Goal: Transaction & Acquisition: Subscribe to service/newsletter

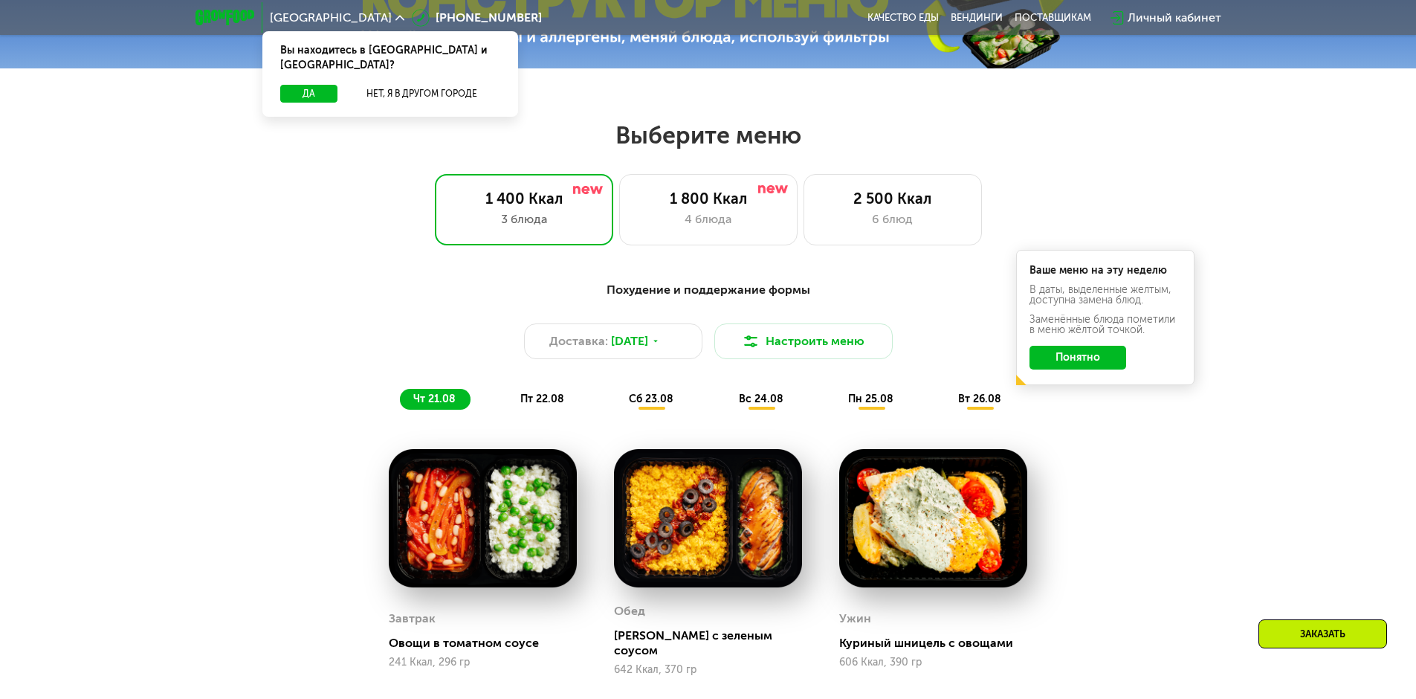
scroll to position [743, 0]
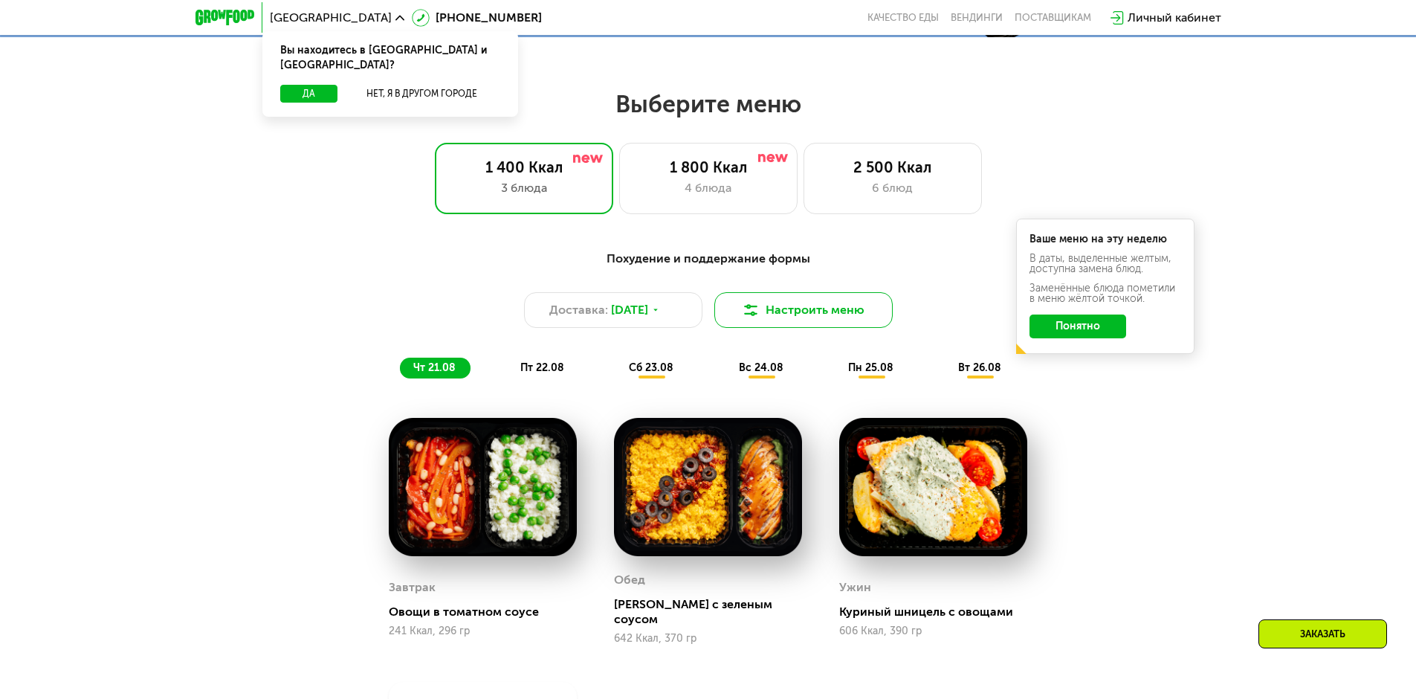
click at [773, 314] on button "Настроить меню" at bounding box center [803, 310] width 178 height 36
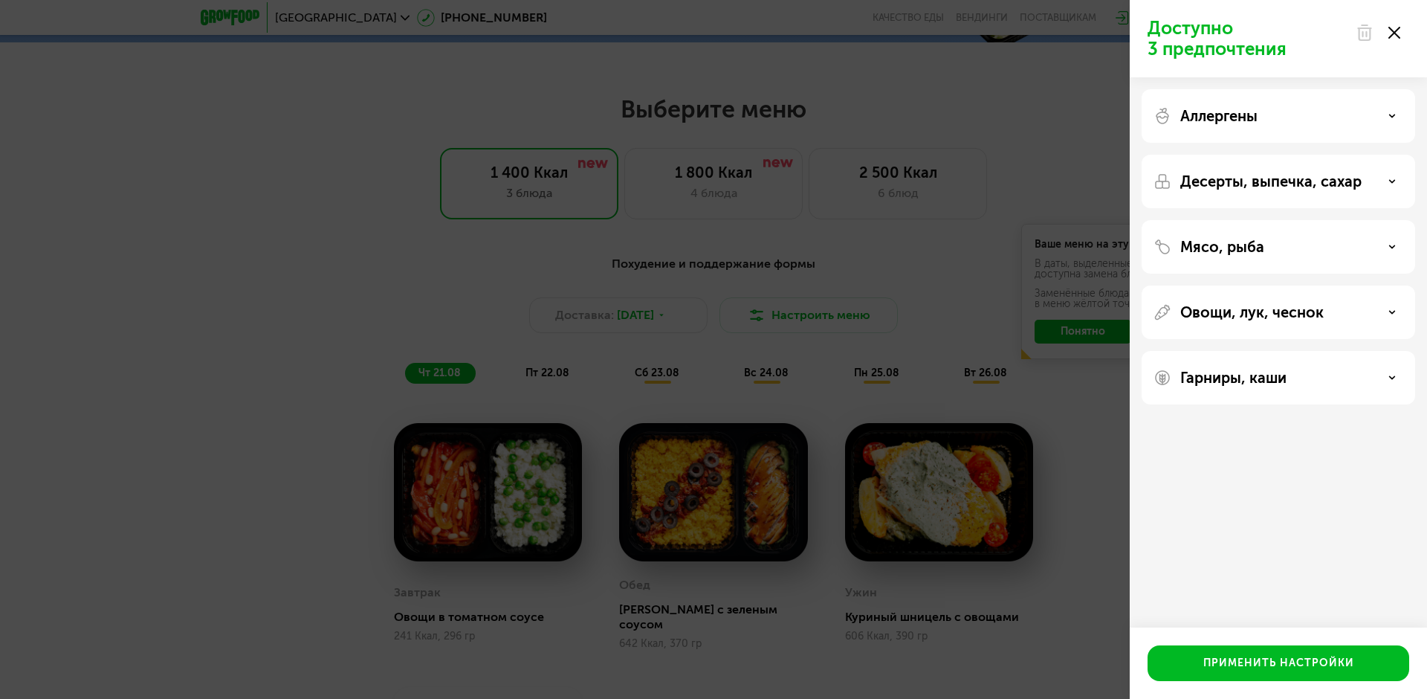
click at [1041, 155] on div "Доступно 3 предпочтения Аллергены Десерты, выпечка, сахар Мясо, рыба Овощи, лук…" at bounding box center [713, 349] width 1427 height 699
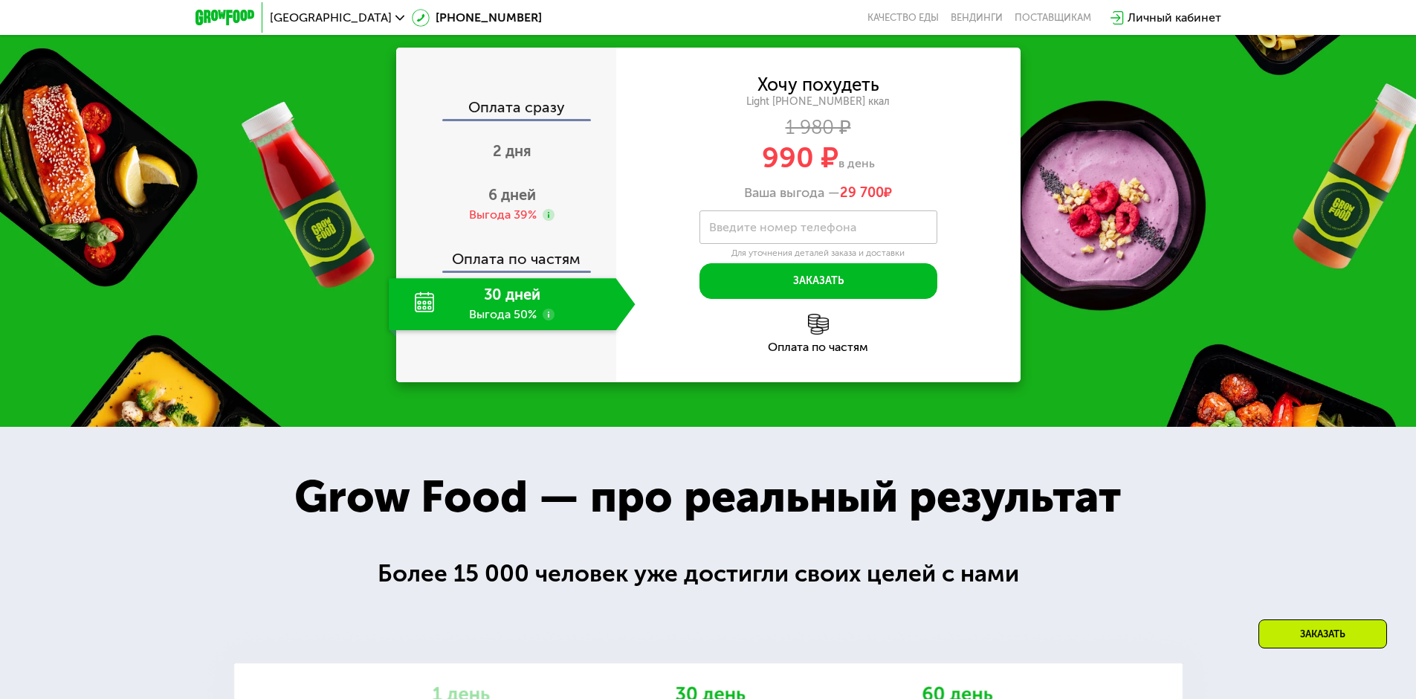
scroll to position [1710, 0]
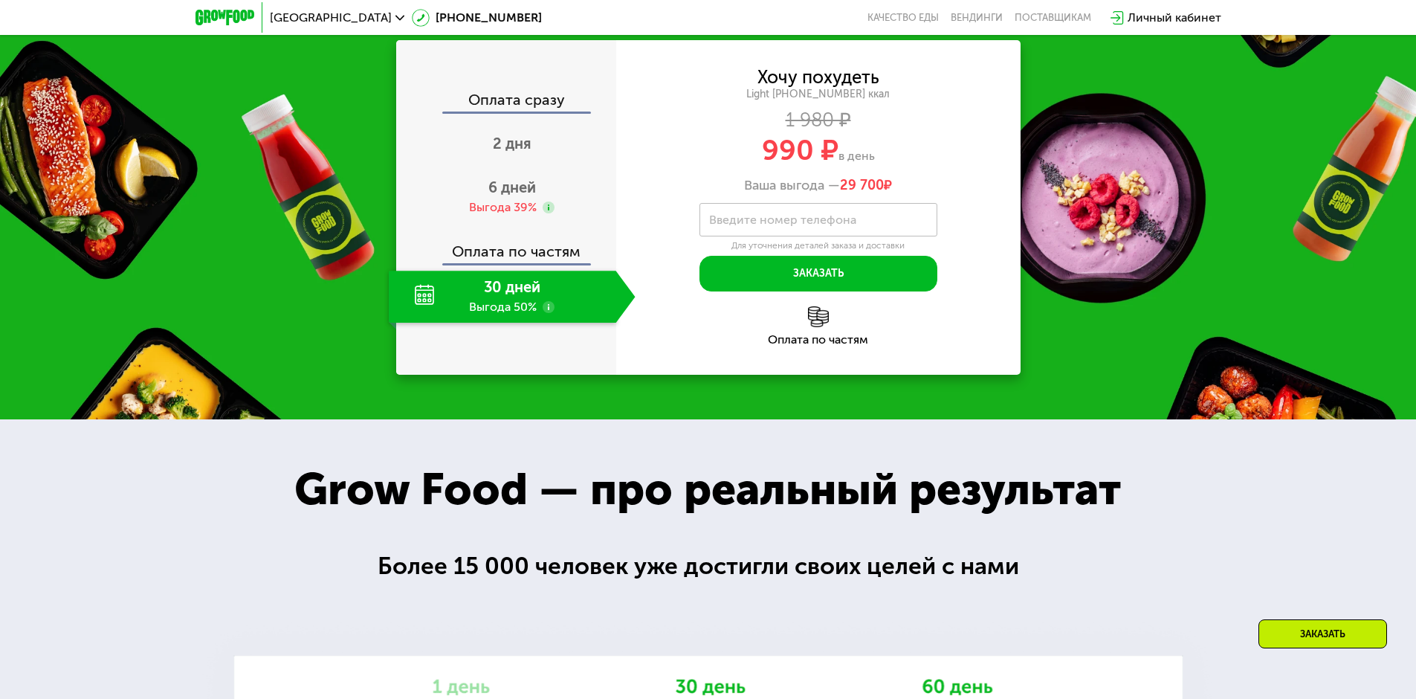
click at [522, 278] on div "30 дней Выгода 50%" at bounding box center [502, 297] width 227 height 52
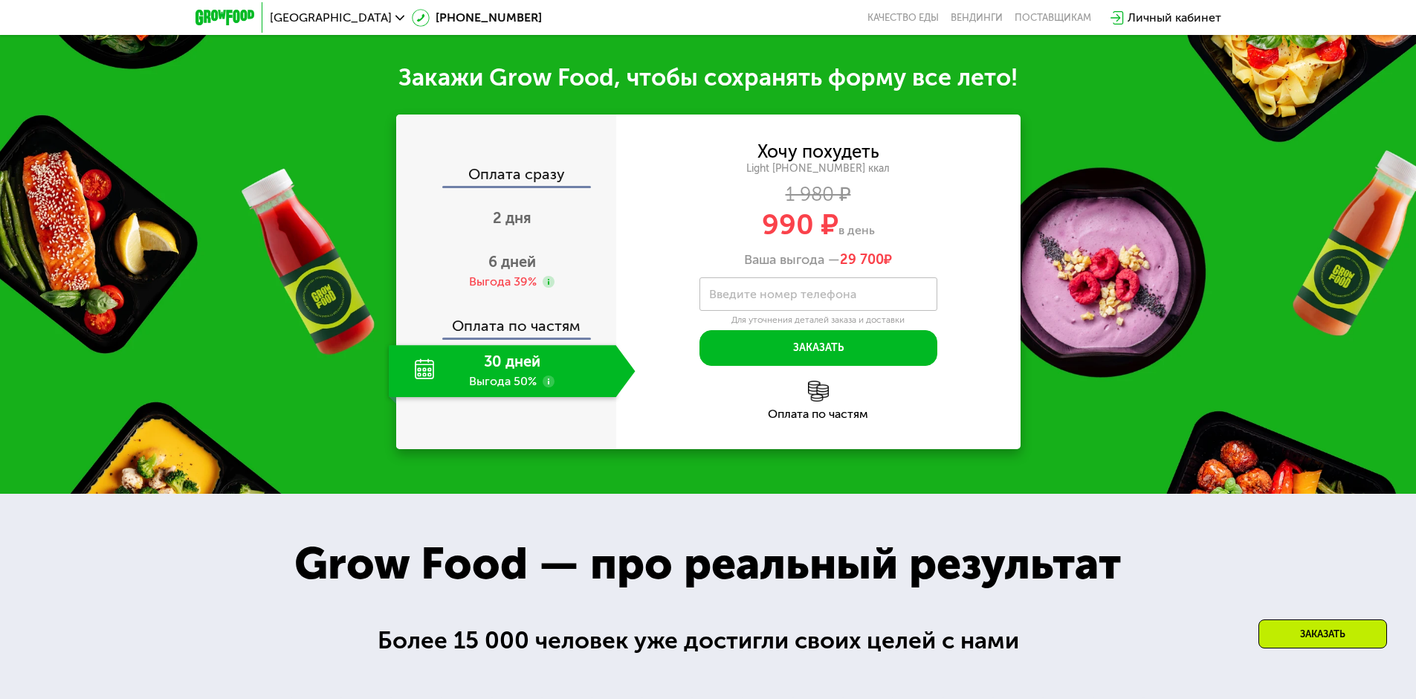
click at [560, 370] on div "30 дней Выгода 50%" at bounding box center [502, 371] width 227 height 52
click at [550, 375] on use at bounding box center [549, 381] width 12 height 12
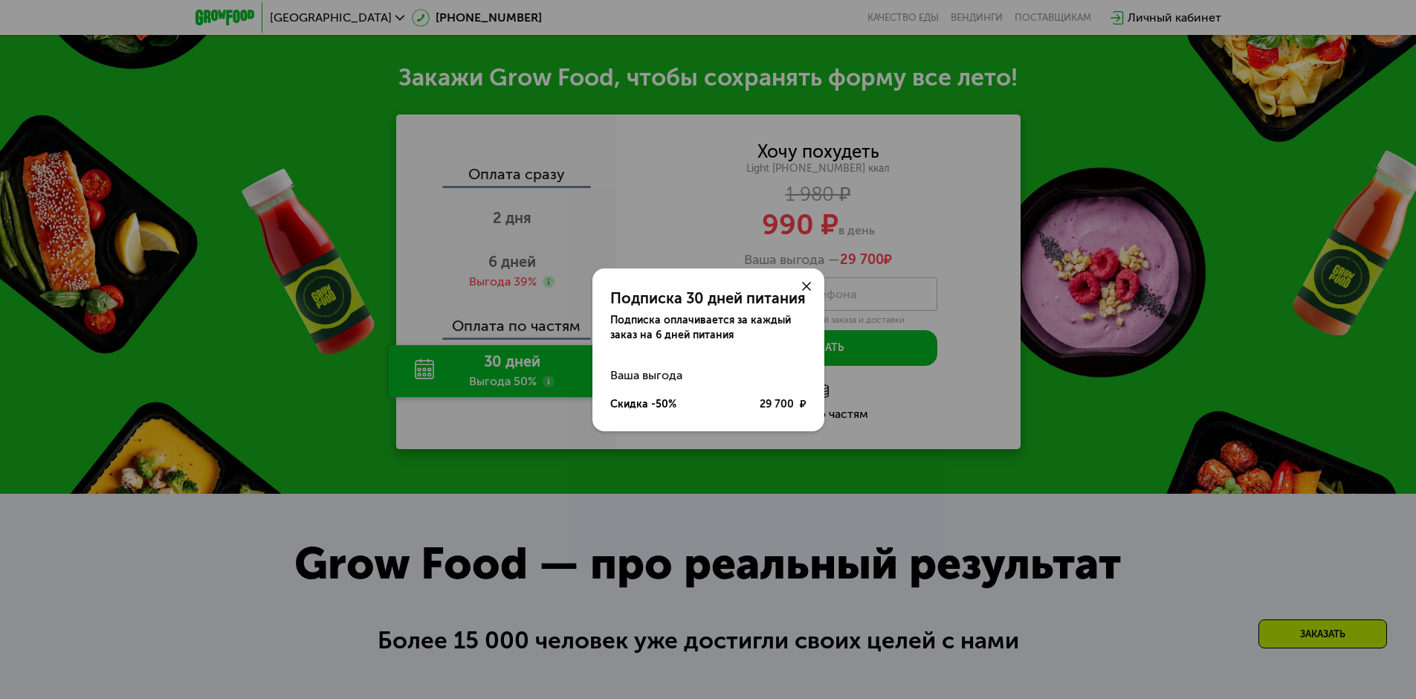
click at [535, 363] on div "Подписка 30 дней питания Подписка оплачивается за каждый заказ на 6 дней питани…" at bounding box center [708, 349] width 1416 height 699
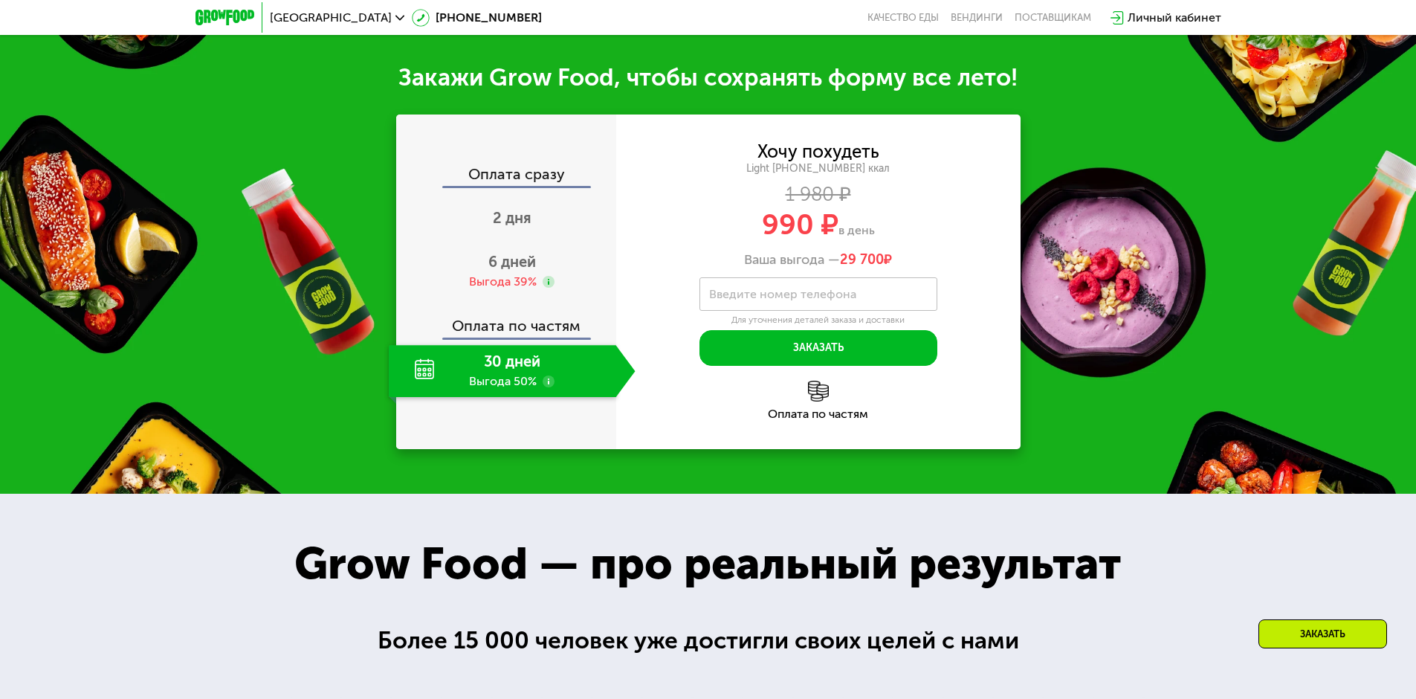
click at [487, 359] on div "30 дней Выгода 50%" at bounding box center [502, 371] width 227 height 52
click at [405, 362] on div "30 дней Выгода 50%" at bounding box center [502, 371] width 227 height 52
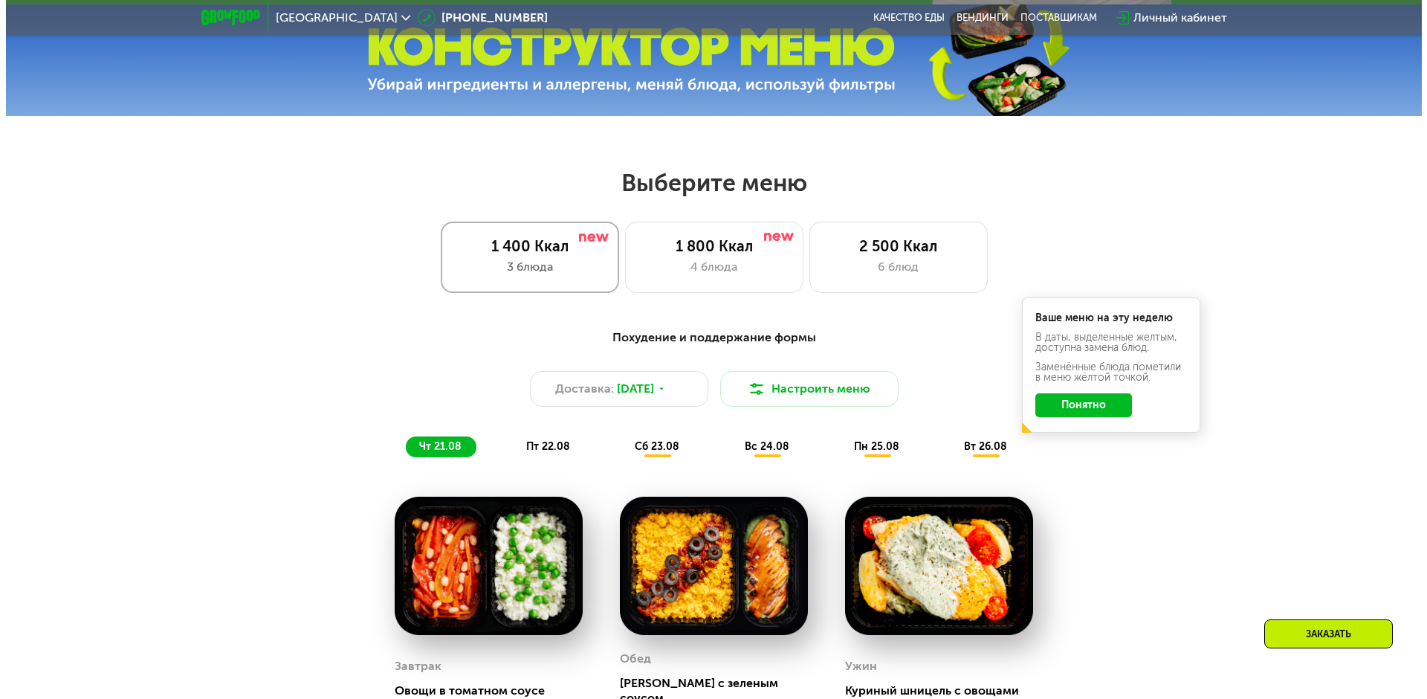
scroll to position [669, 0]
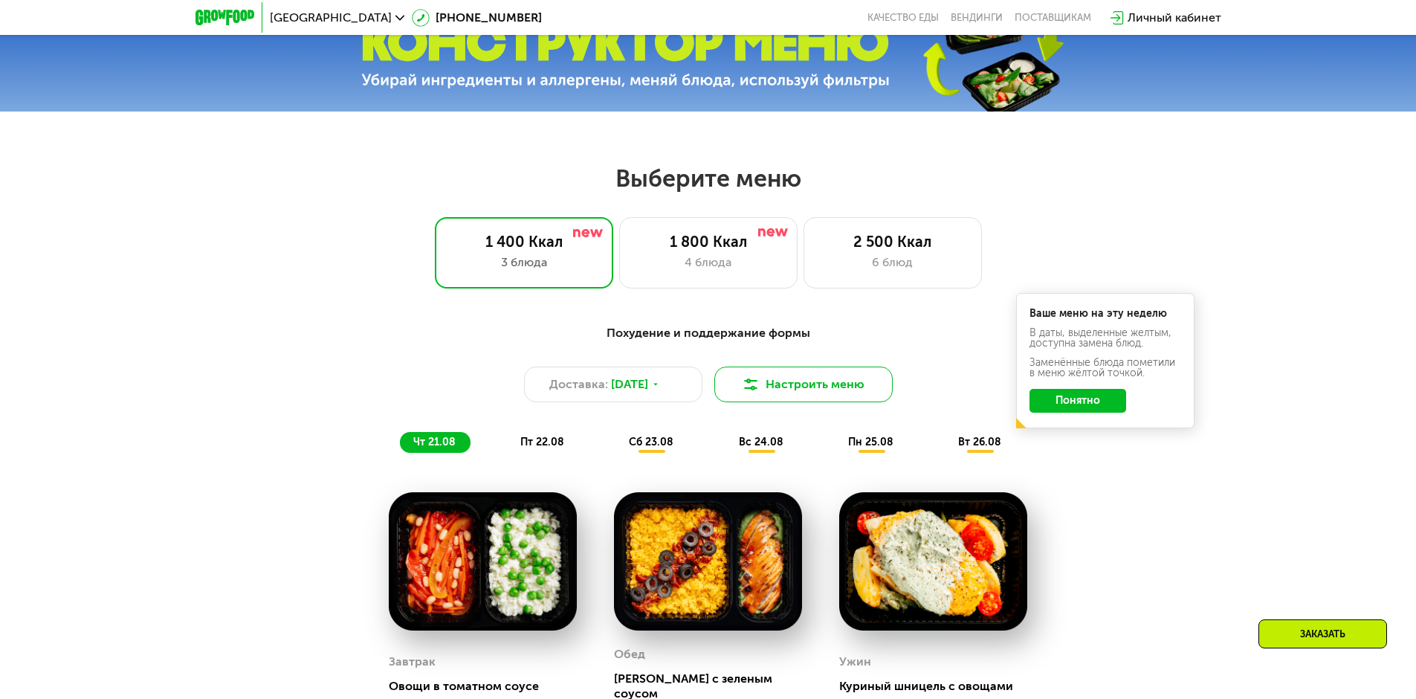
click at [755, 390] on img at bounding box center [751, 384] width 18 height 18
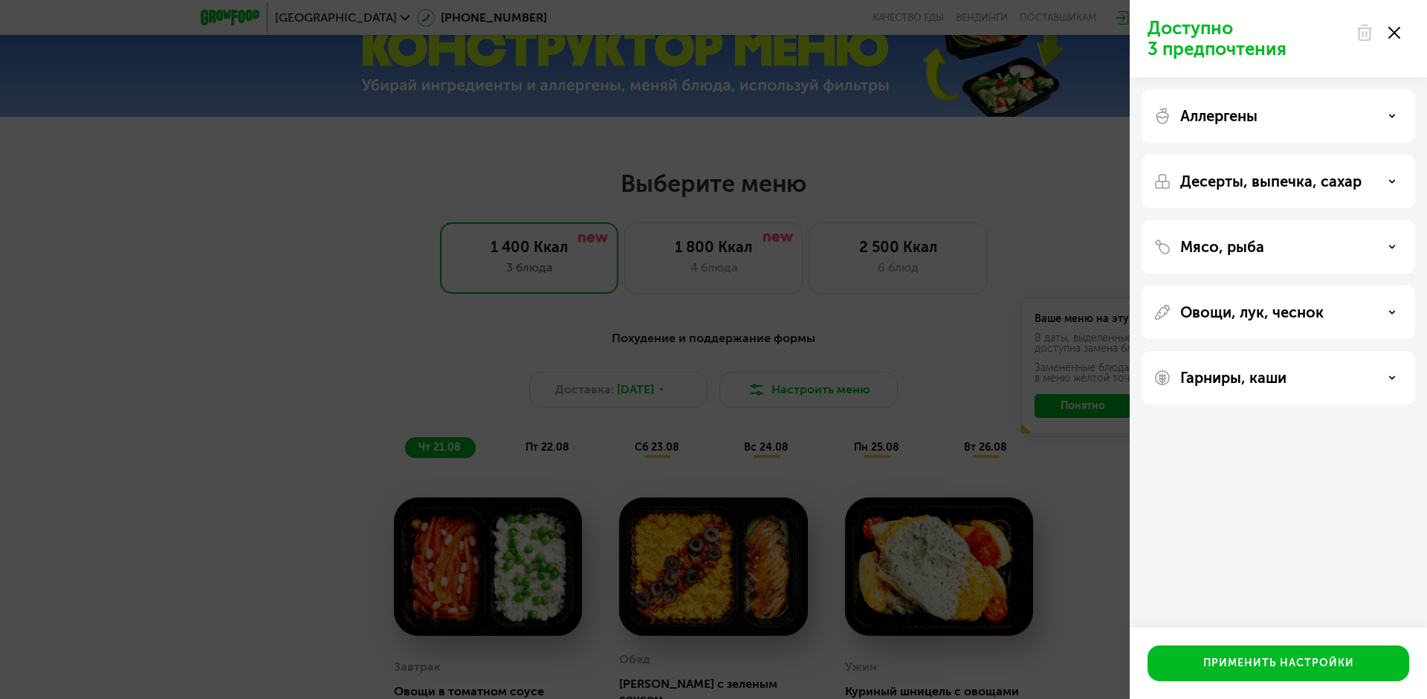
click at [662, 369] on div "Доступно 3 предпочтения Аллергены Десерты, выпечка, сахар Мясо, рыба Овощи, лук…" at bounding box center [713, 349] width 1427 height 699
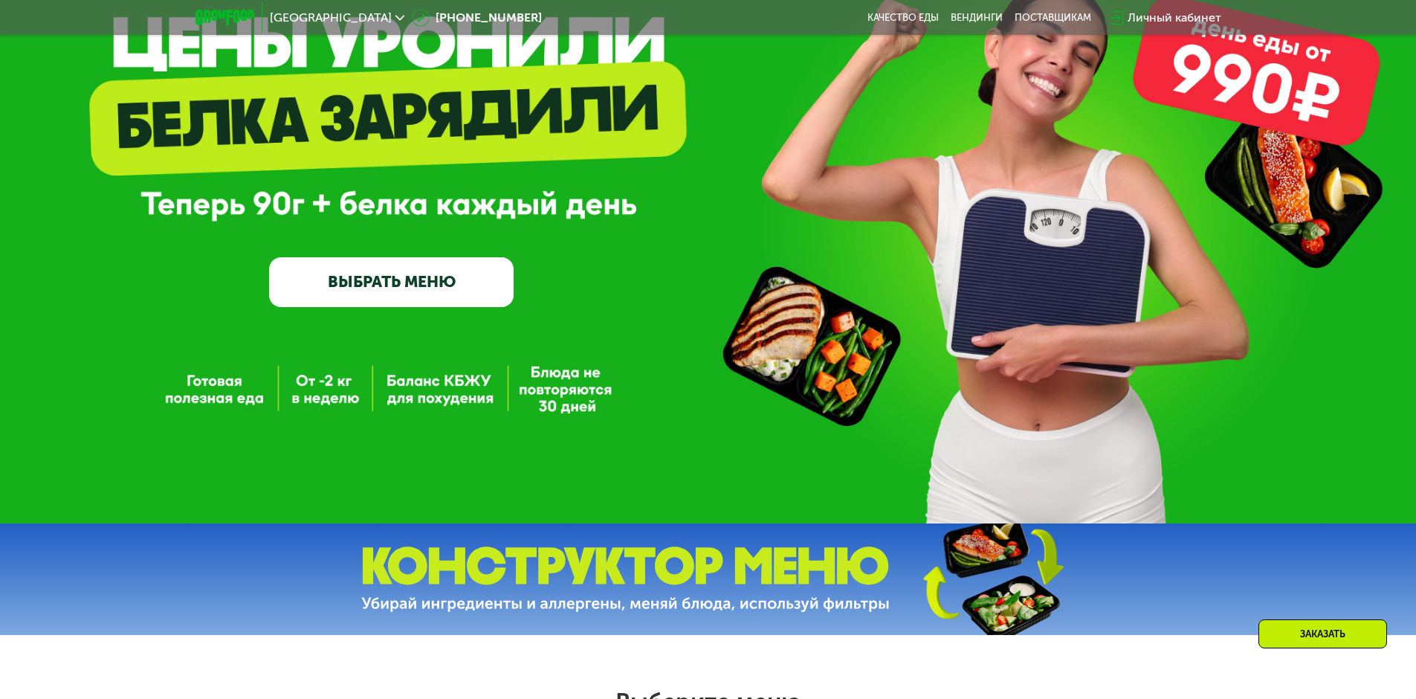
scroll to position [0, 0]
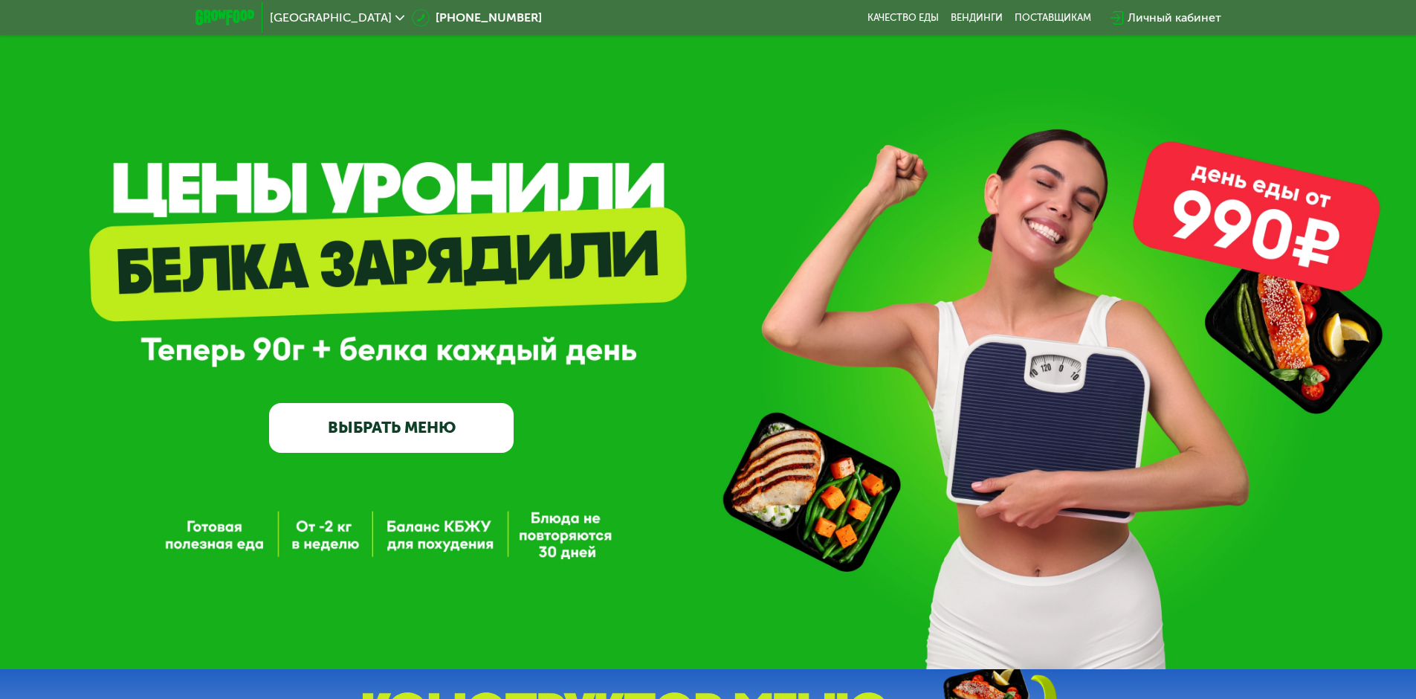
click at [390, 424] on link "ВЫБРАТЬ МЕНЮ" at bounding box center [391, 427] width 245 height 49
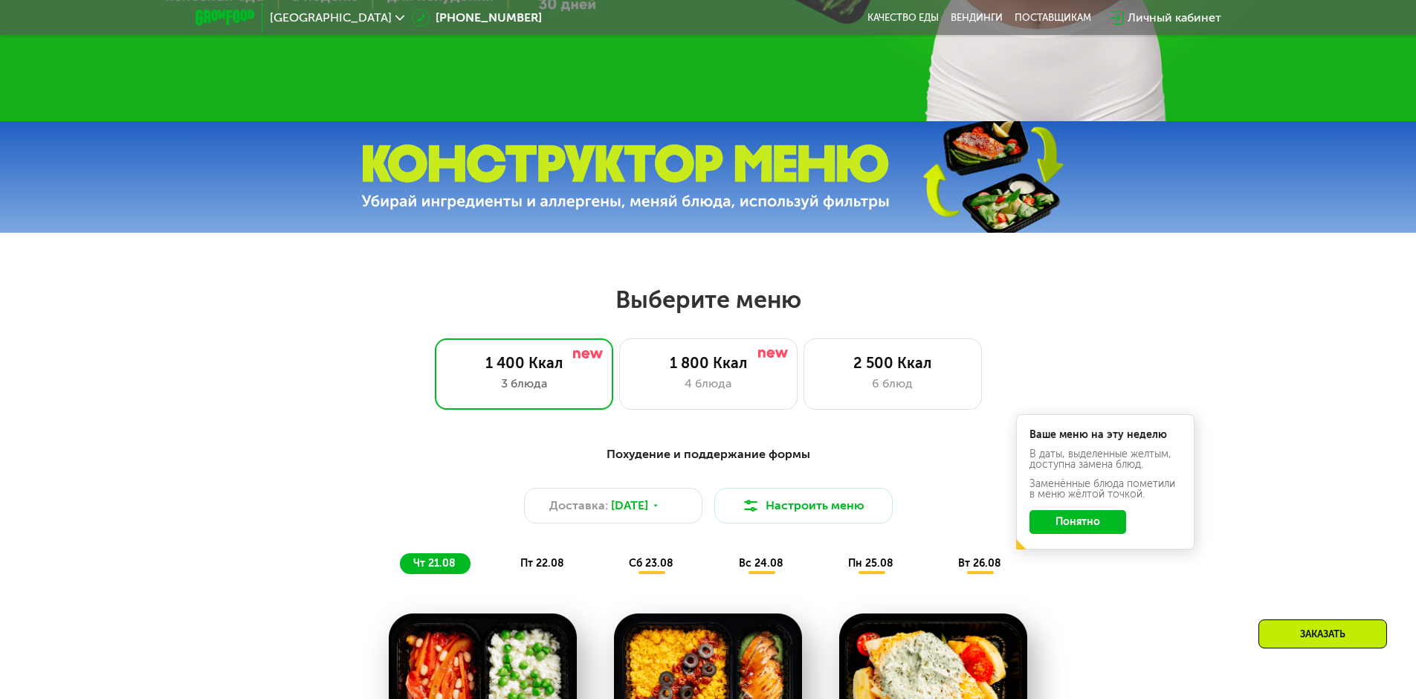
scroll to position [803, 0]
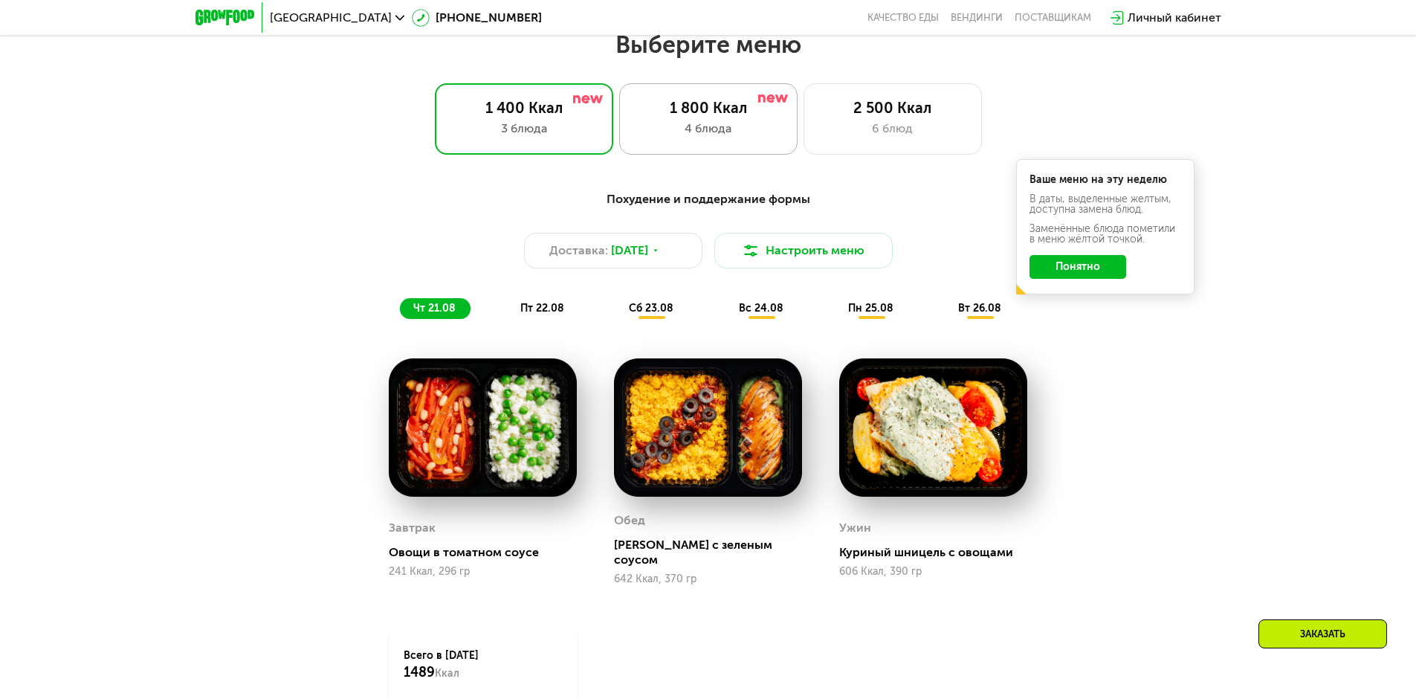
click at [804, 146] on div "1 800 Ккал 4 блюда" at bounding box center [893, 118] width 178 height 71
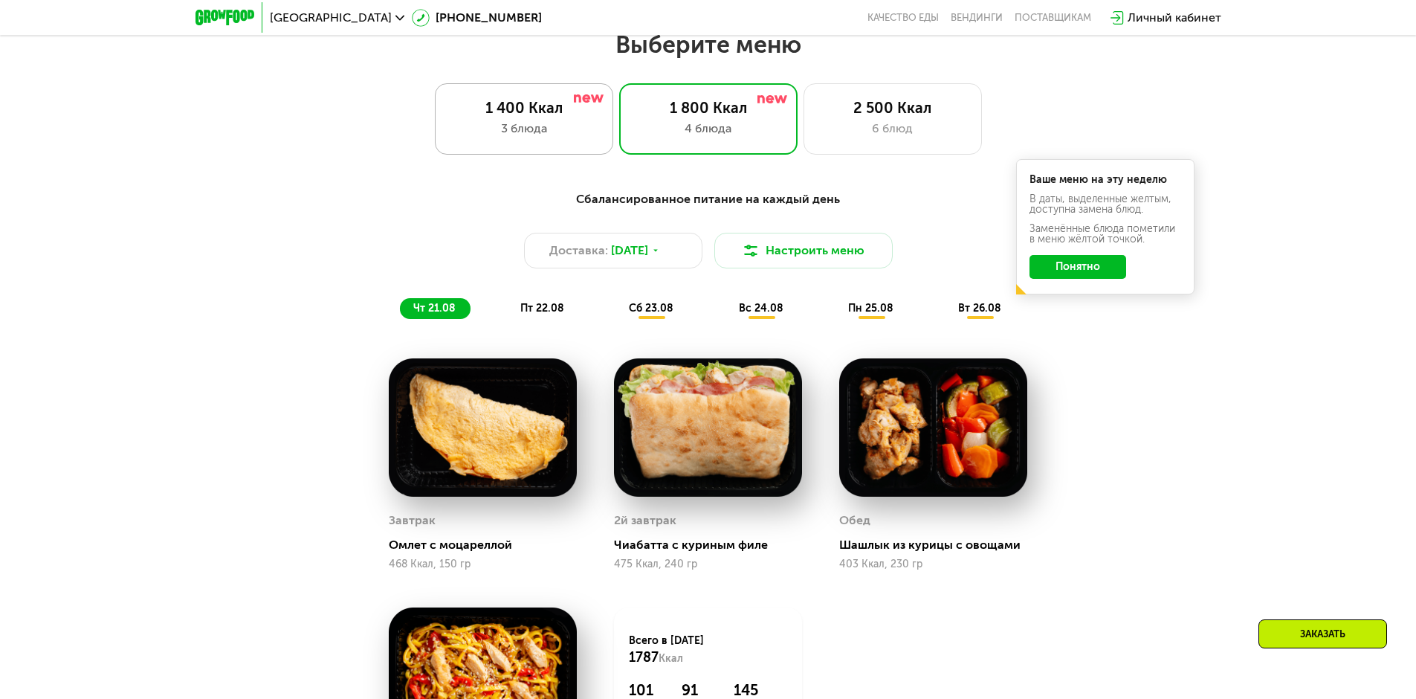
click at [565, 138] on div "3 блюда" at bounding box center [523, 129] width 147 height 18
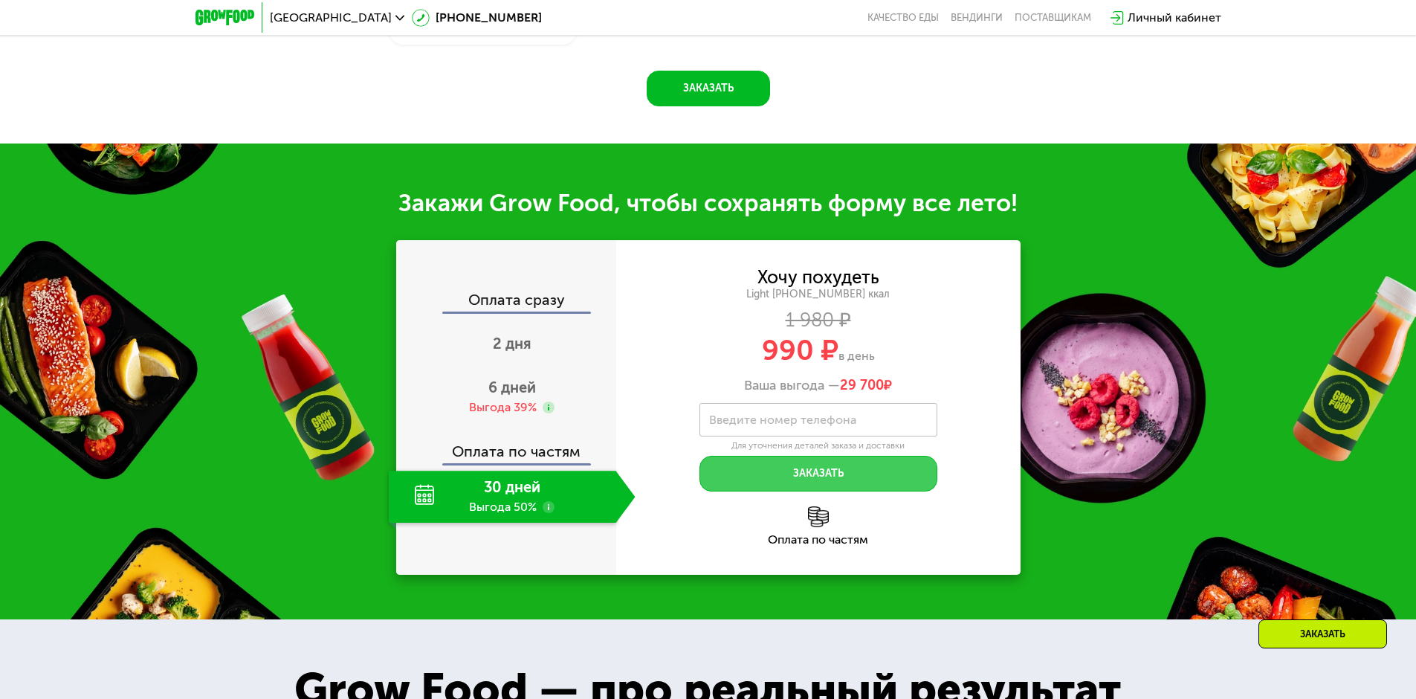
scroll to position [1546, 0]
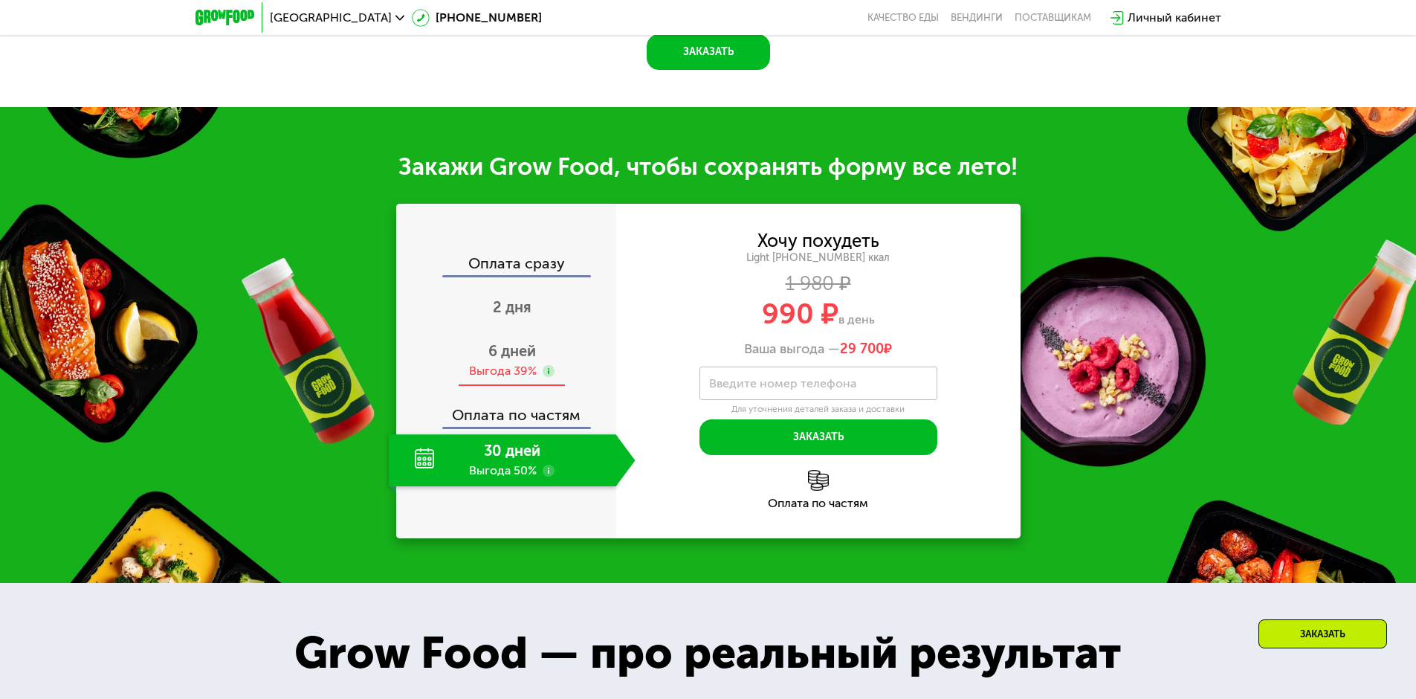
click at [530, 342] on span "6 дней" at bounding box center [512, 351] width 48 height 18
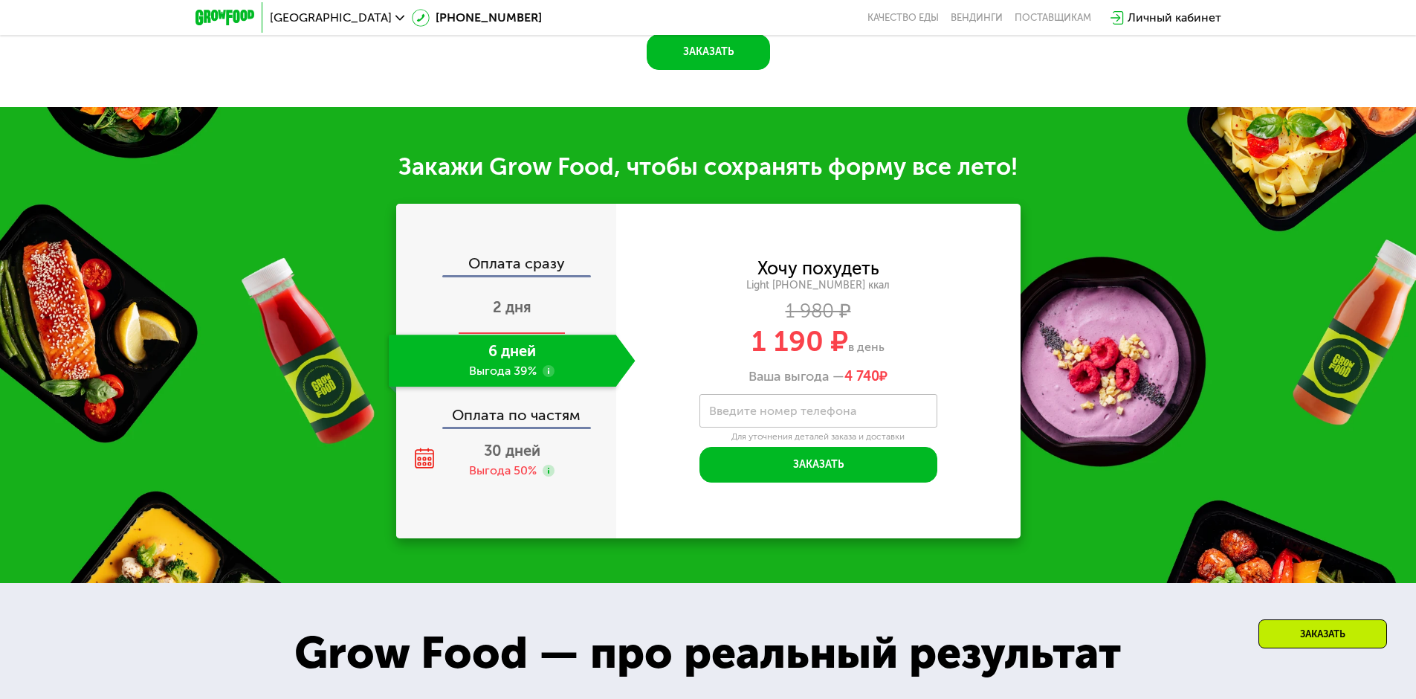
click at [525, 298] on span "2 дня" at bounding box center [512, 307] width 39 height 18
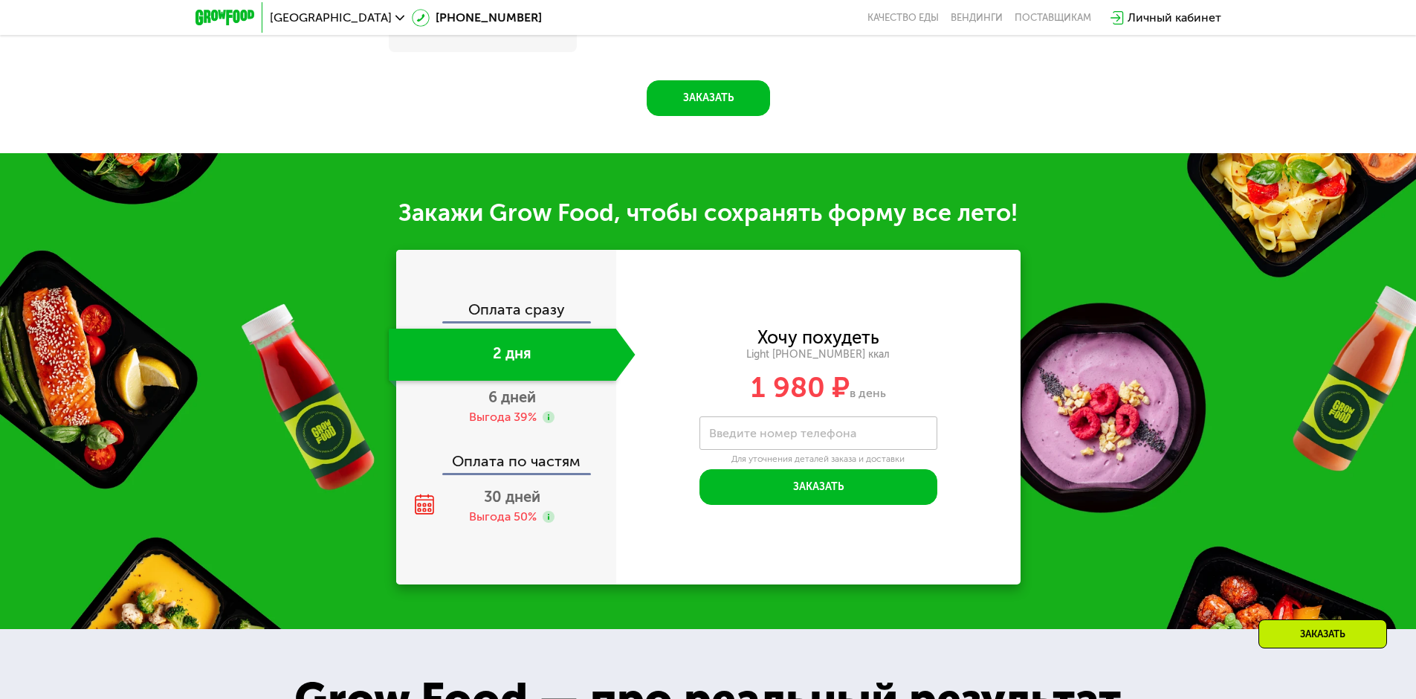
scroll to position [1607, 0]
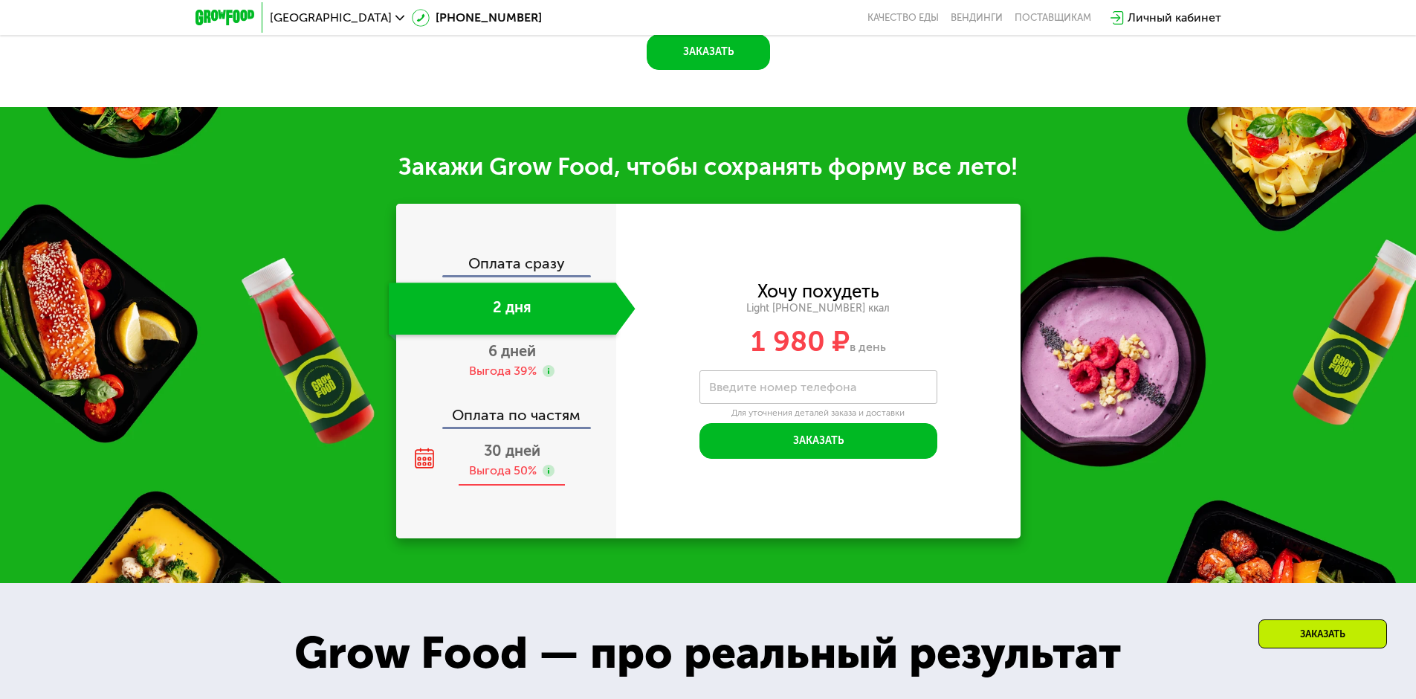
click at [505, 449] on span "30 дней" at bounding box center [512, 451] width 56 height 18
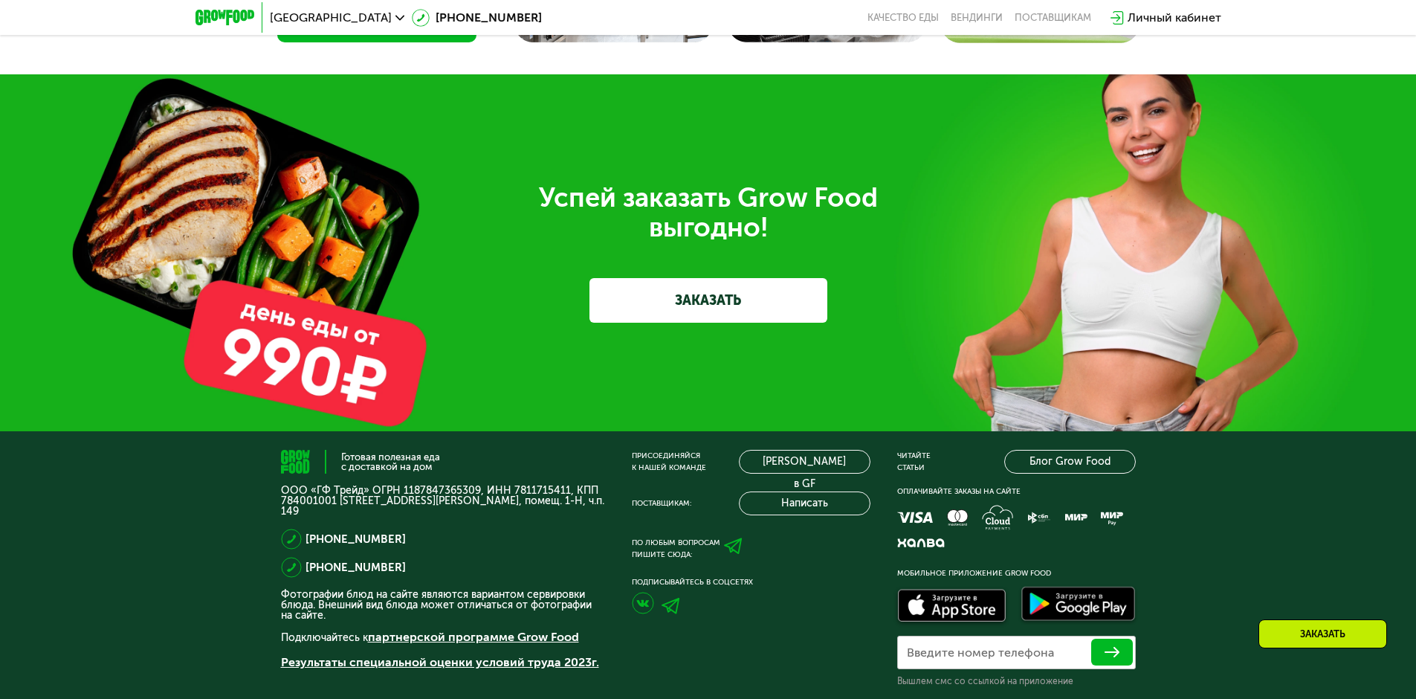
scroll to position [4656, 0]
